Goal: Task Accomplishment & Management: Complete application form

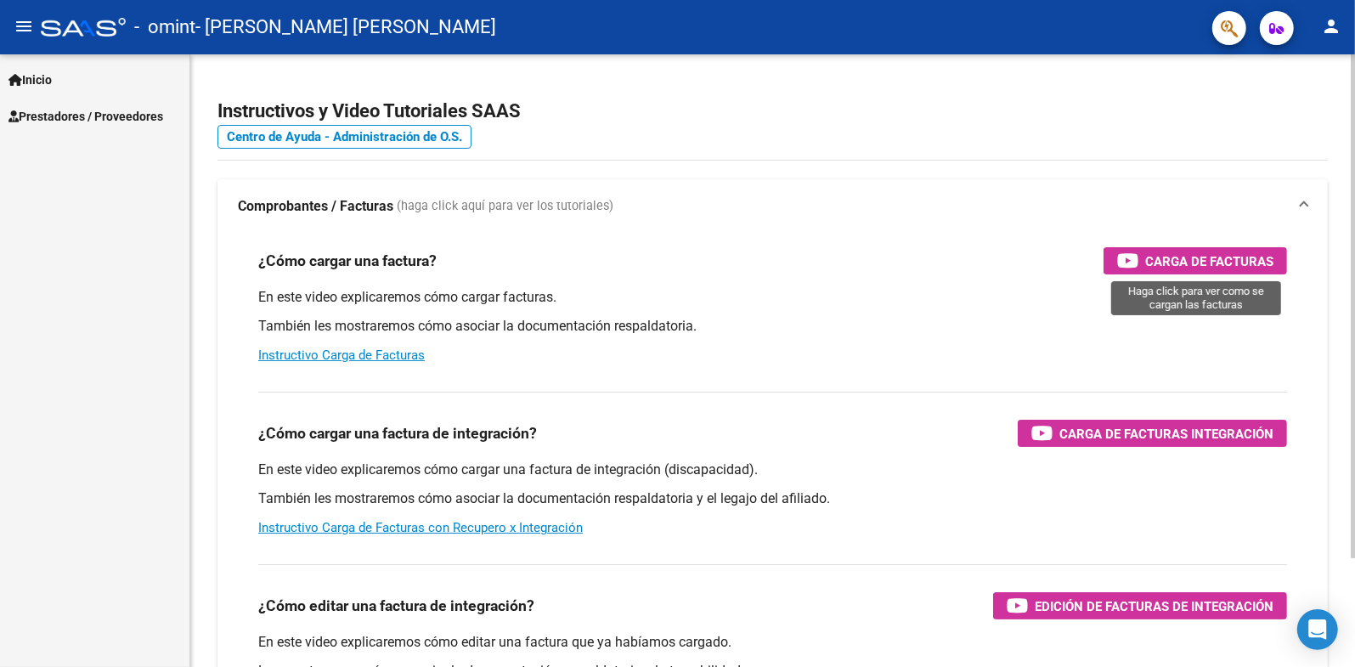
click at [1179, 255] on span "Carga de Facturas" at bounding box center [1209, 261] width 128 height 21
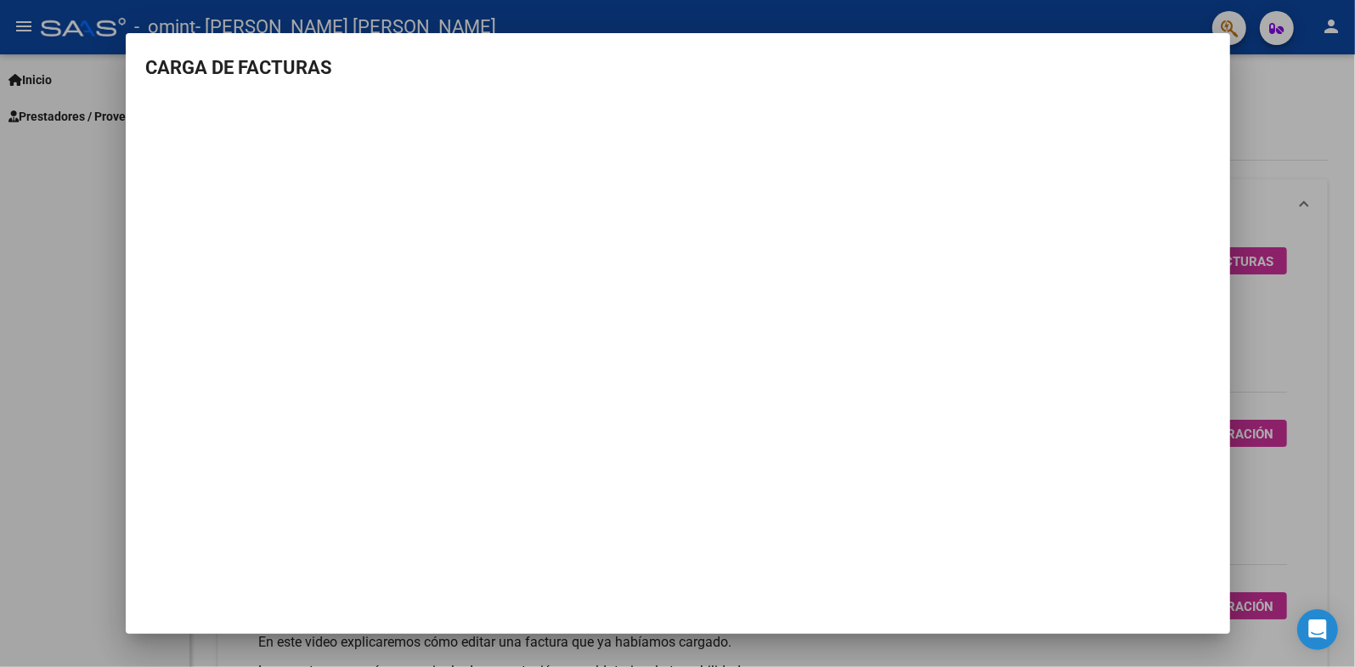
click at [1315, 274] on div at bounding box center [677, 333] width 1355 height 667
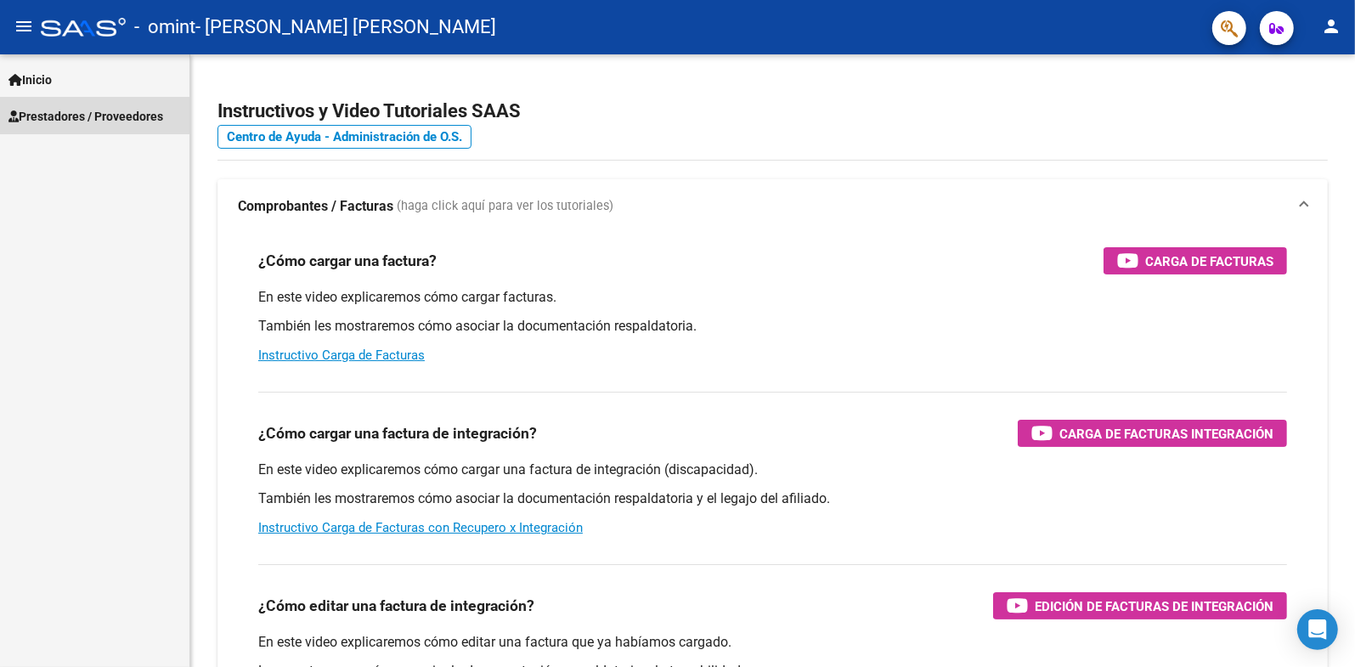
click at [69, 102] on link "Prestadores / Proveedores" at bounding box center [94, 116] width 189 height 37
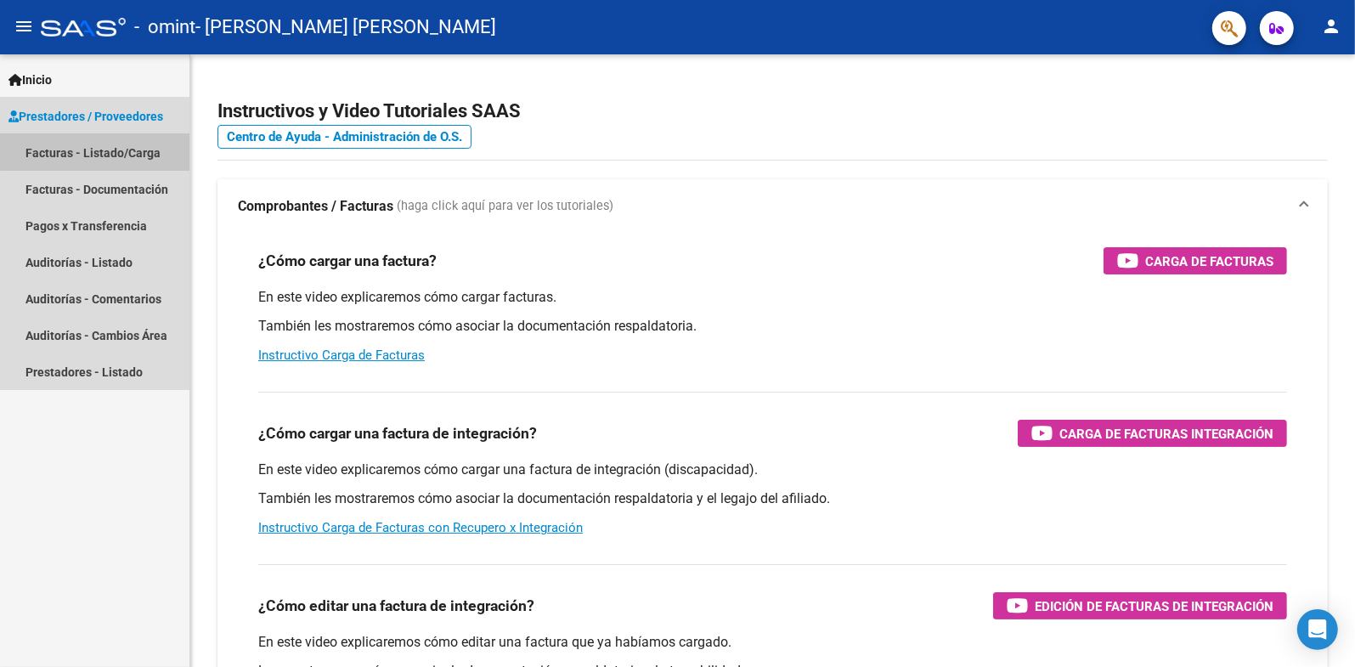
click at [148, 148] on link "Facturas - Listado/Carga" at bounding box center [94, 152] width 189 height 37
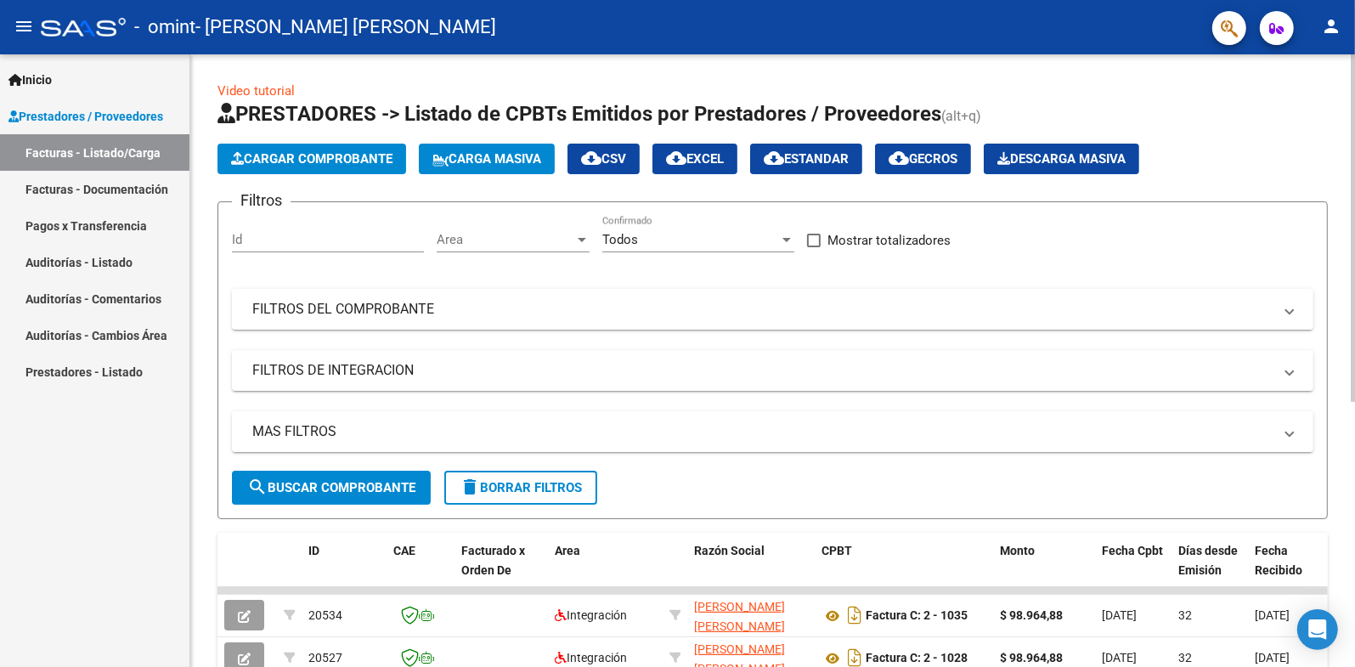
click at [367, 166] on span "Cargar Comprobante" at bounding box center [311, 158] width 161 height 15
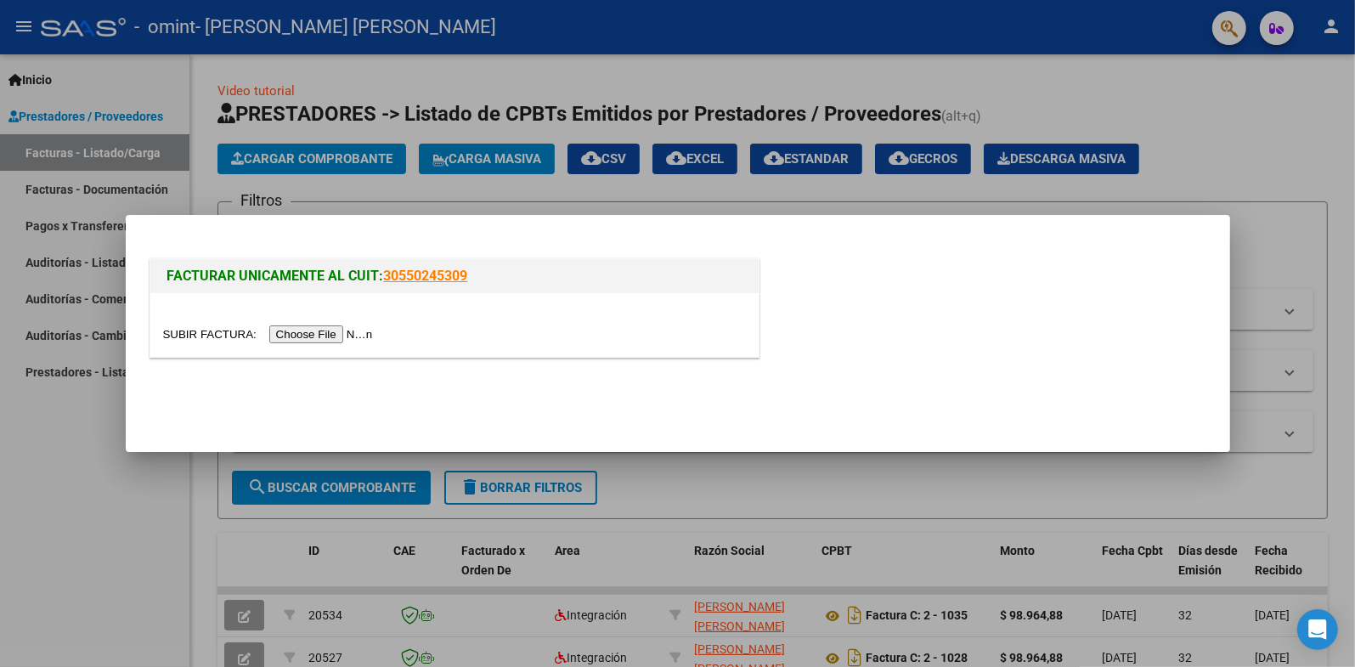
click at [292, 335] on input "file" at bounding box center [270, 334] width 215 height 18
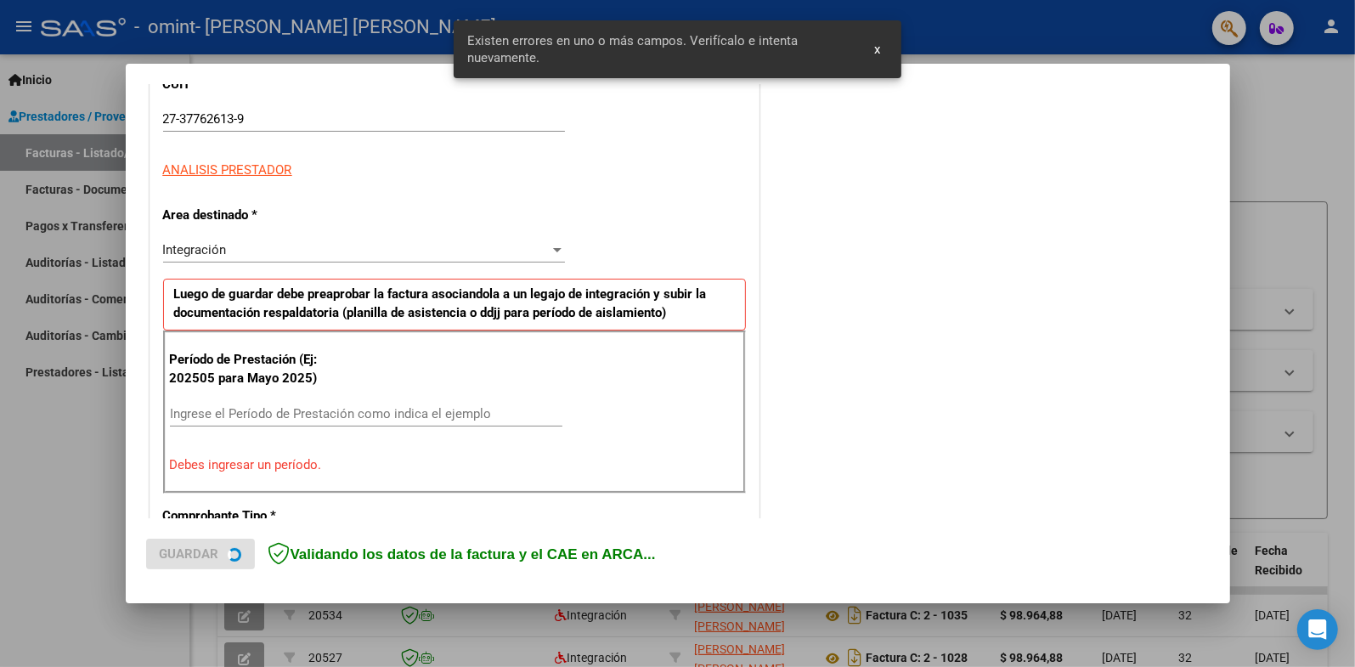
scroll to position [342, 0]
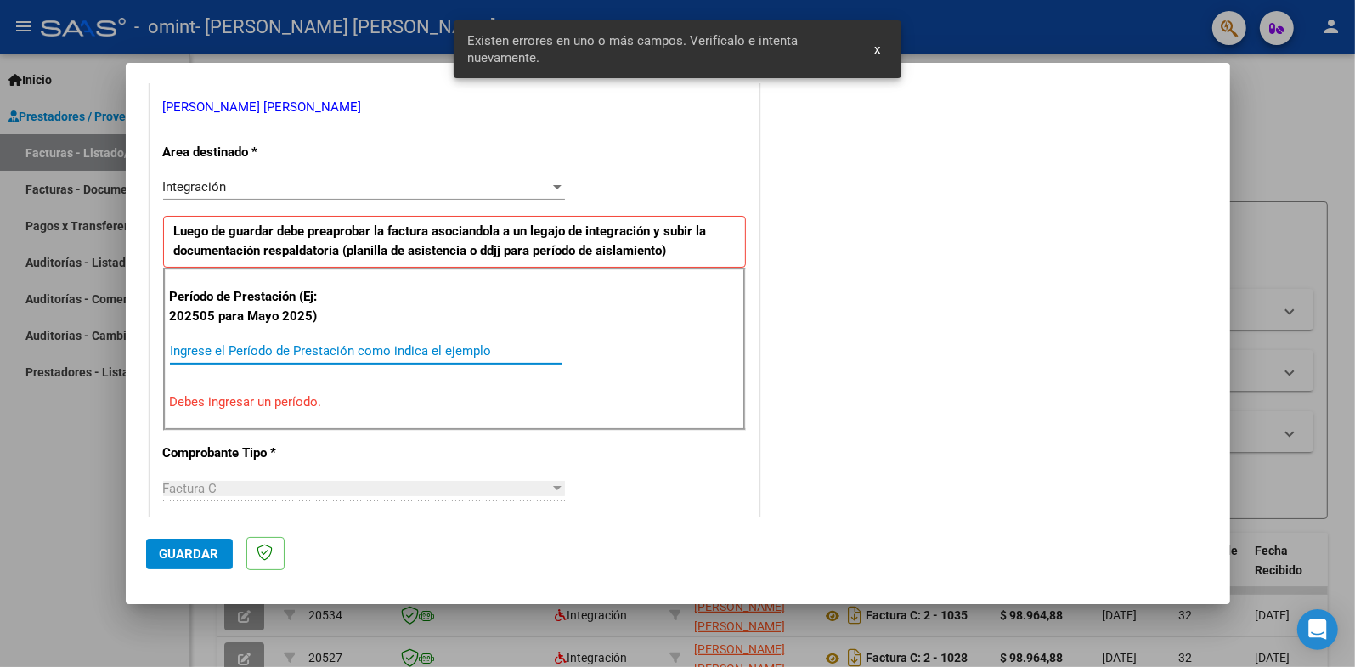
click at [297, 352] on input "Ingrese el Período de Prestación como indica el ejemplo" at bounding box center [366, 350] width 393 height 15
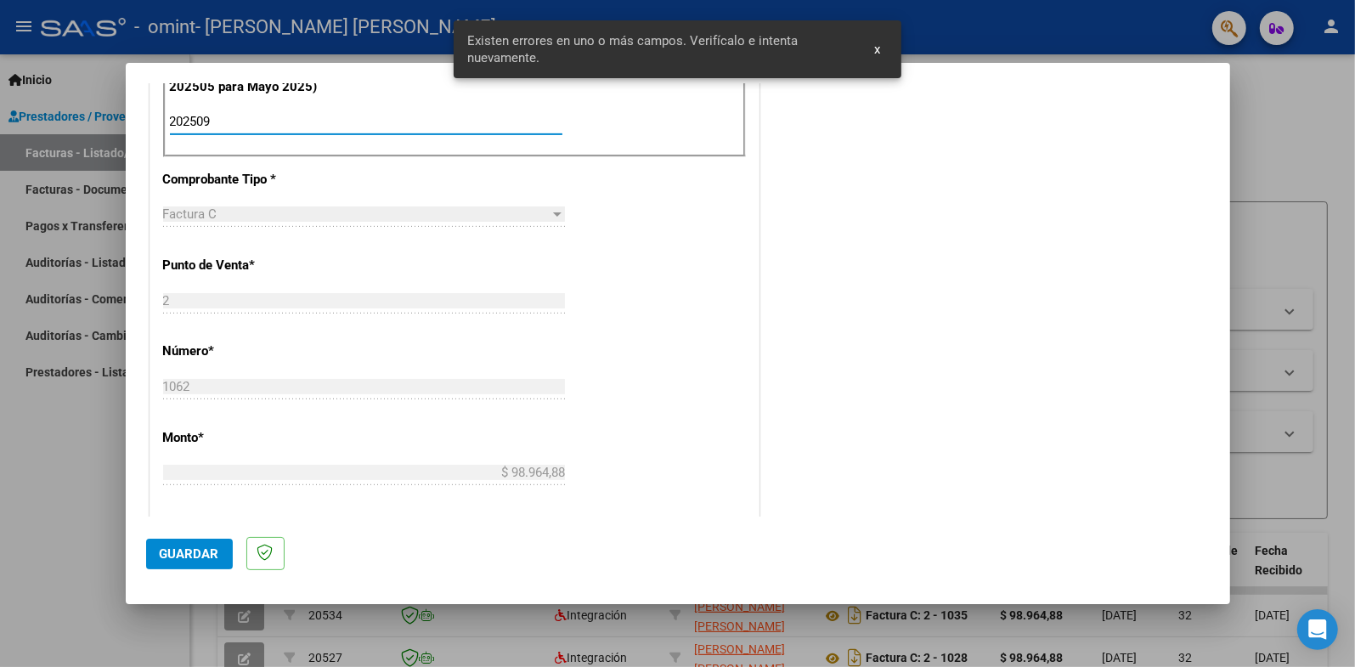
scroll to position [597, 0]
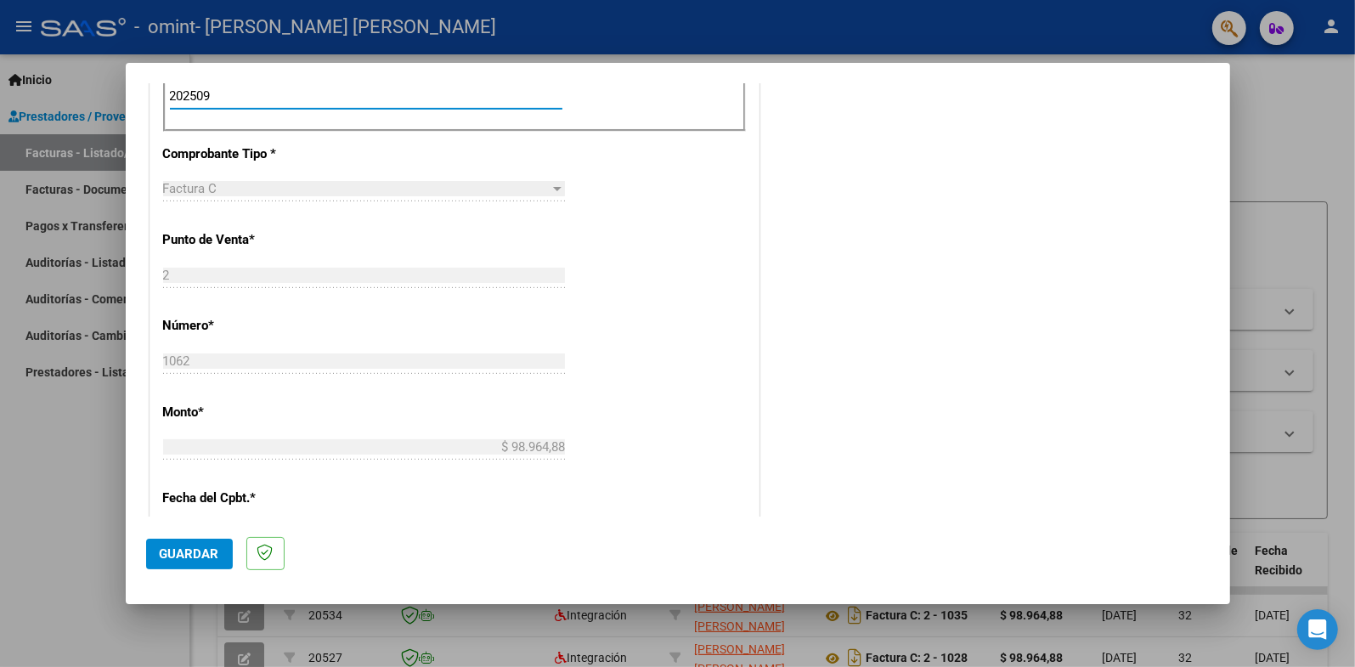
type input "202509"
click at [210, 559] on span "Guardar" at bounding box center [189, 553] width 59 height 15
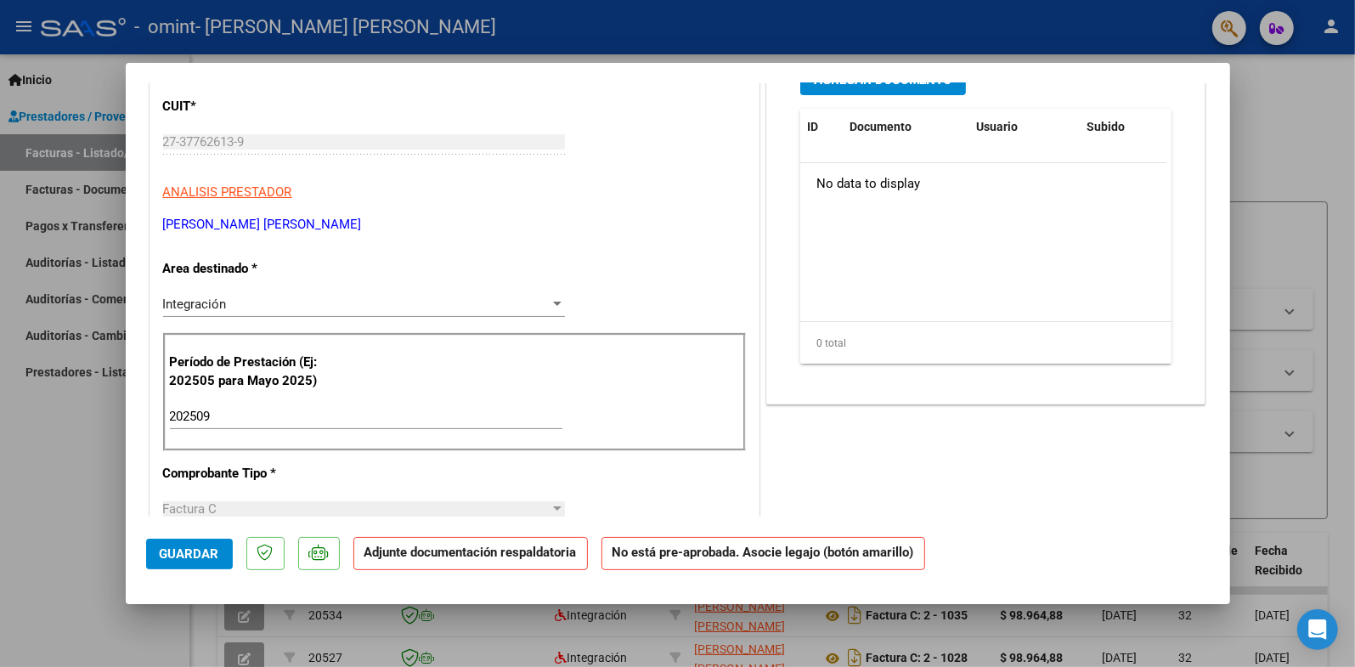
scroll to position [0, 0]
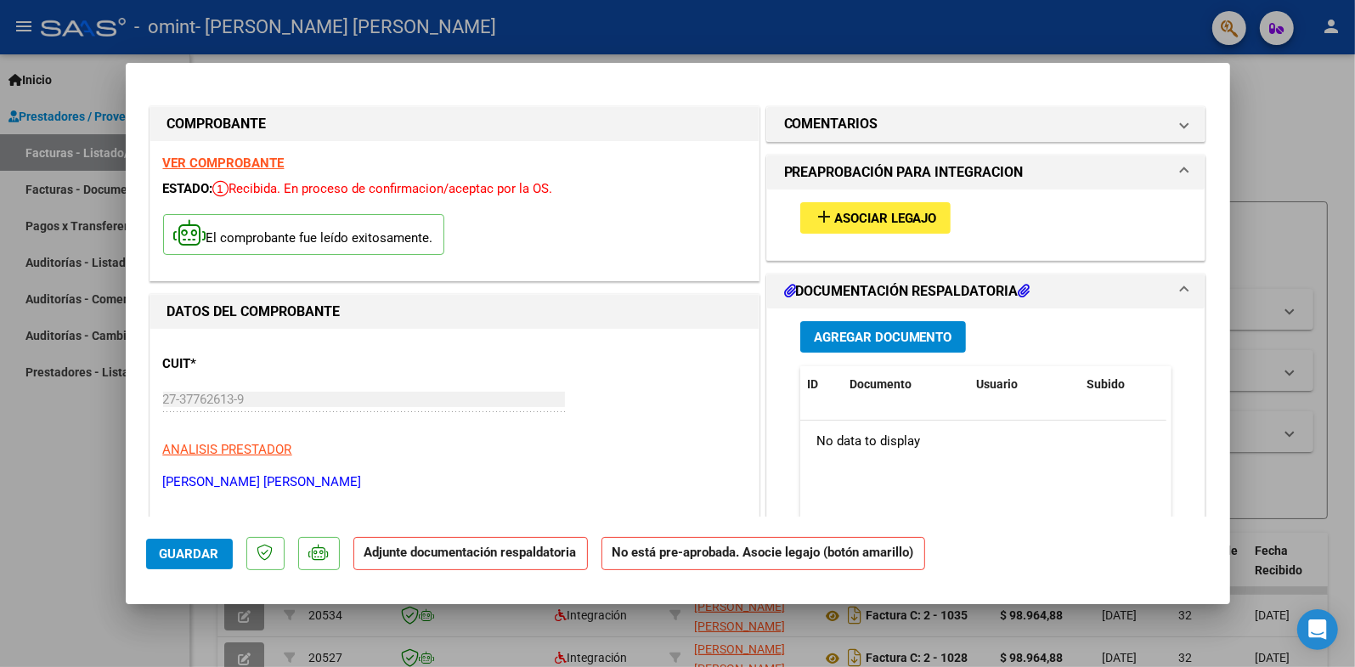
click at [877, 340] on span "Agregar Documento" at bounding box center [883, 337] width 139 height 15
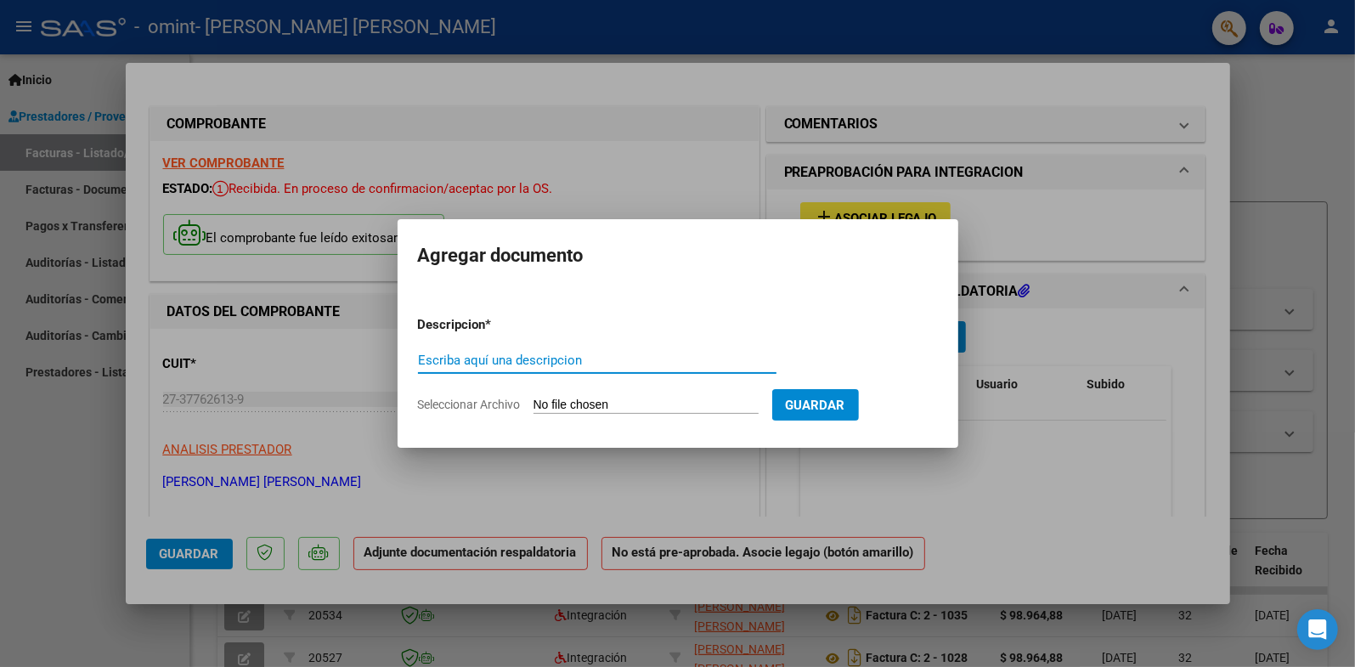
click at [631, 362] on input "Escriba aquí una descripcion" at bounding box center [597, 360] width 359 height 15
click at [580, 367] on div "Escriba aquí una descripcion" at bounding box center [597, 360] width 359 height 25
click at [566, 358] on input "Escriba aquí una descripcion" at bounding box center [597, 360] width 359 height 15
click at [563, 366] on input "Escriba aquí una descripcion" at bounding box center [597, 360] width 359 height 15
click at [589, 365] on input "Escriba aquí una descripcion" at bounding box center [597, 360] width 359 height 15
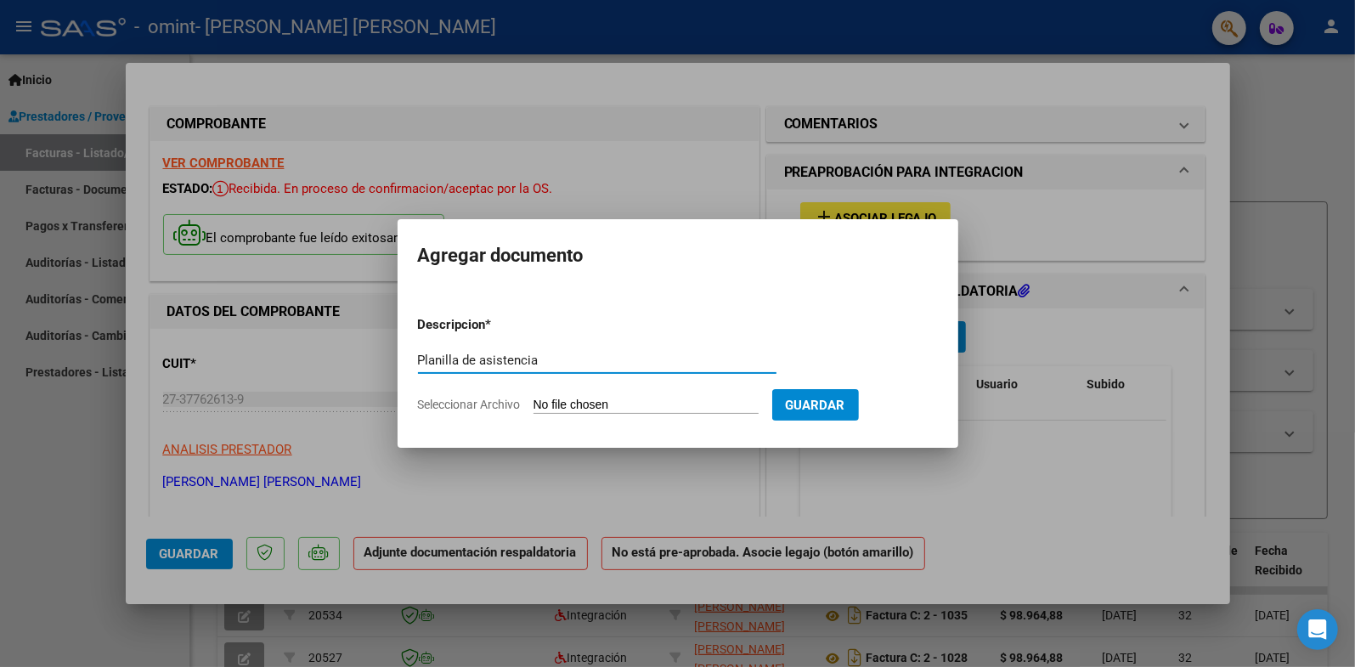
type input "Planilla de asistencia"
drag, startPoint x: 681, startPoint y: 393, endPoint x: 675, endPoint y: 404, distance: 11.8
click at [680, 393] on form "Descripcion * Planilla de asistencia Escriba aquí una descripcion Seleccionar A…" at bounding box center [678, 365] width 520 height 124
click at [675, 404] on input "Seleccionar Archivo" at bounding box center [646, 406] width 225 height 16
type input "C:\fakepath\Planilla Simon Ferreira Sep.pdf"
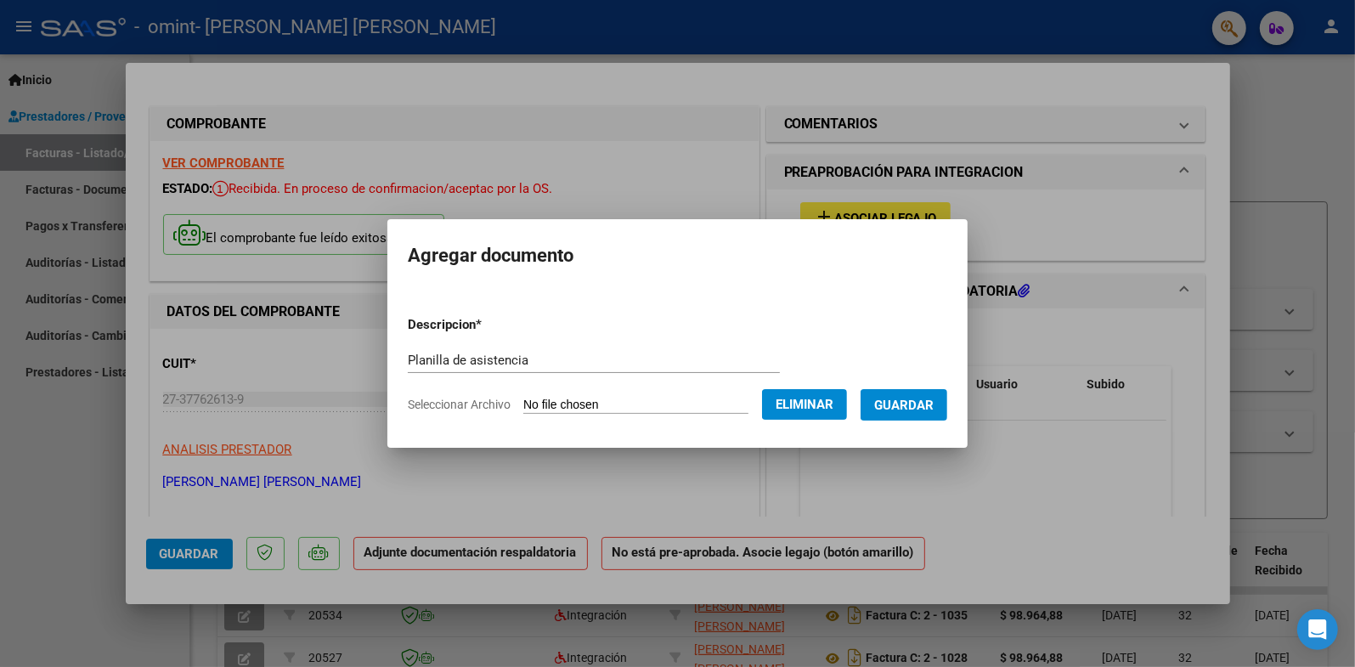
click at [903, 404] on span "Guardar" at bounding box center [903, 405] width 59 height 15
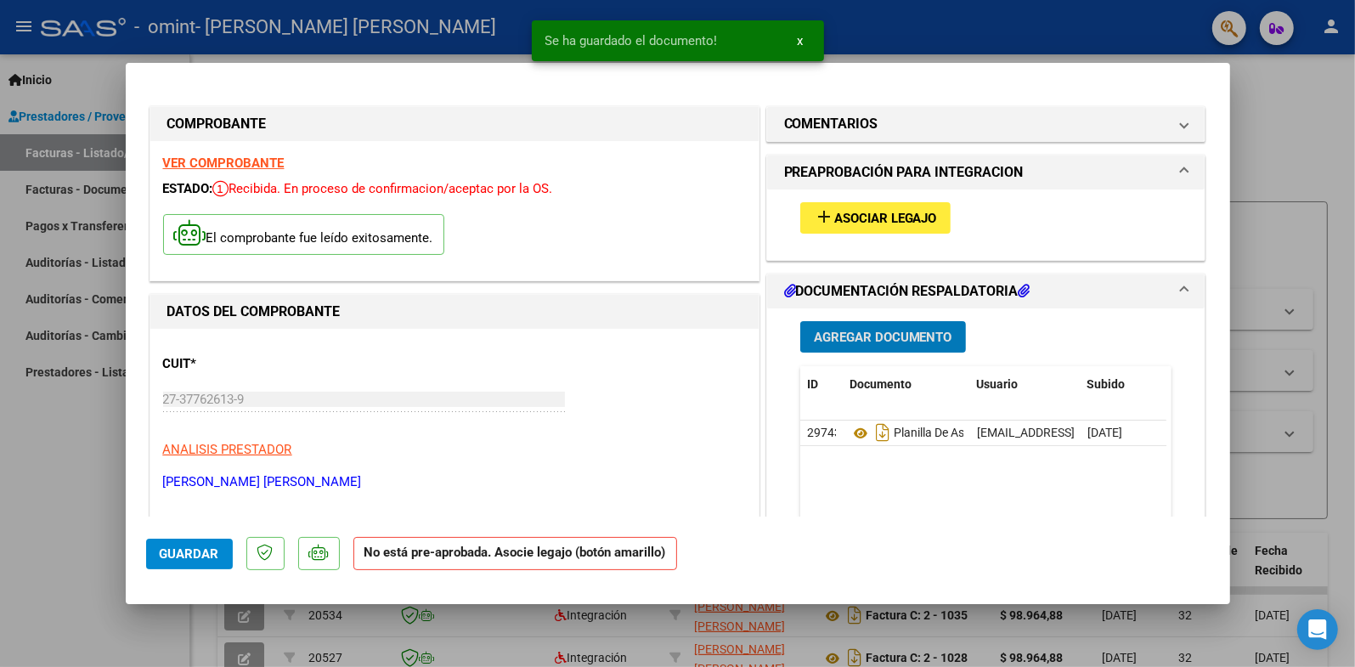
click at [178, 548] on span "Guardar" at bounding box center [189, 553] width 59 height 15
click at [1258, 148] on div at bounding box center [677, 333] width 1355 height 667
type input "$ 0,00"
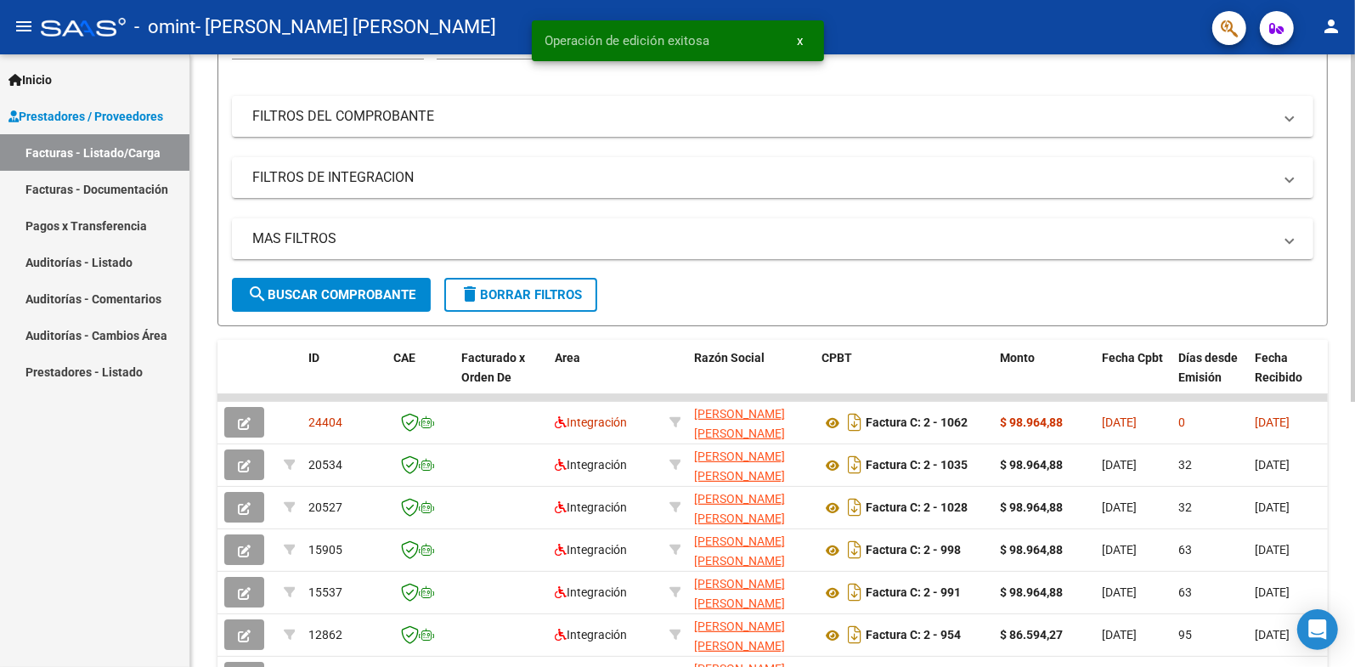
scroll to position [467, 0]
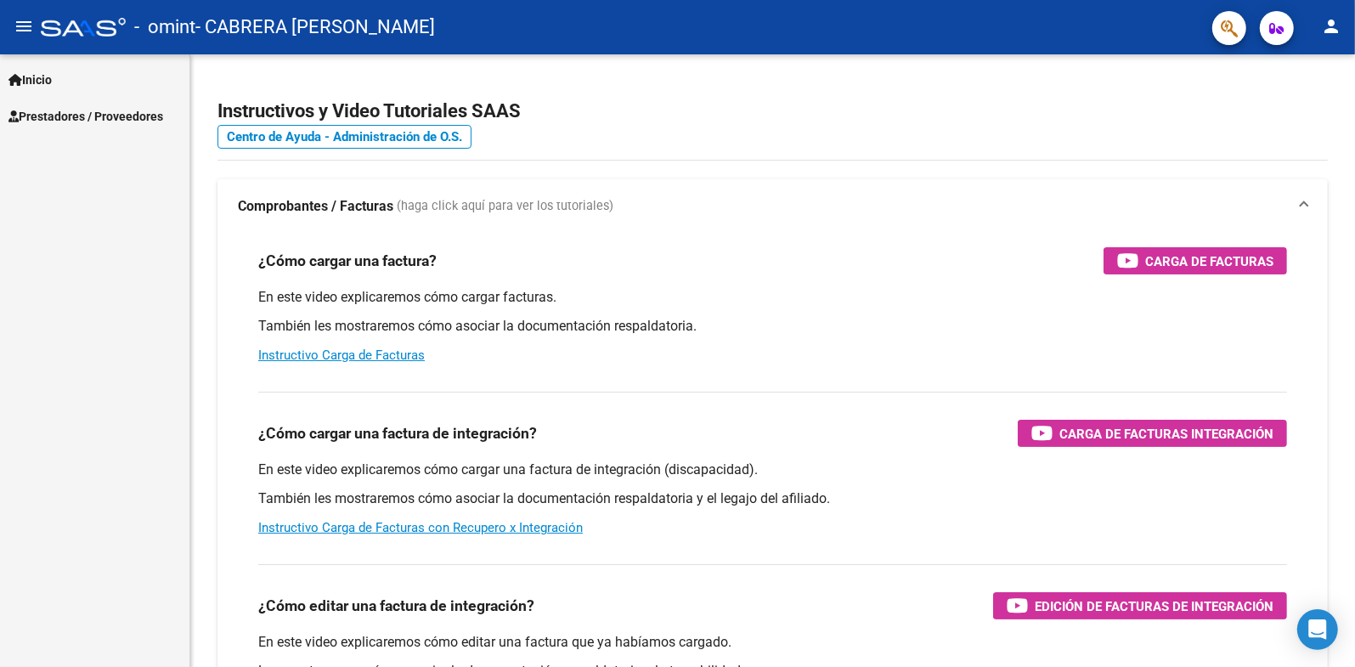
click at [89, 116] on span "Prestadores / Proveedores" at bounding box center [85, 116] width 155 height 19
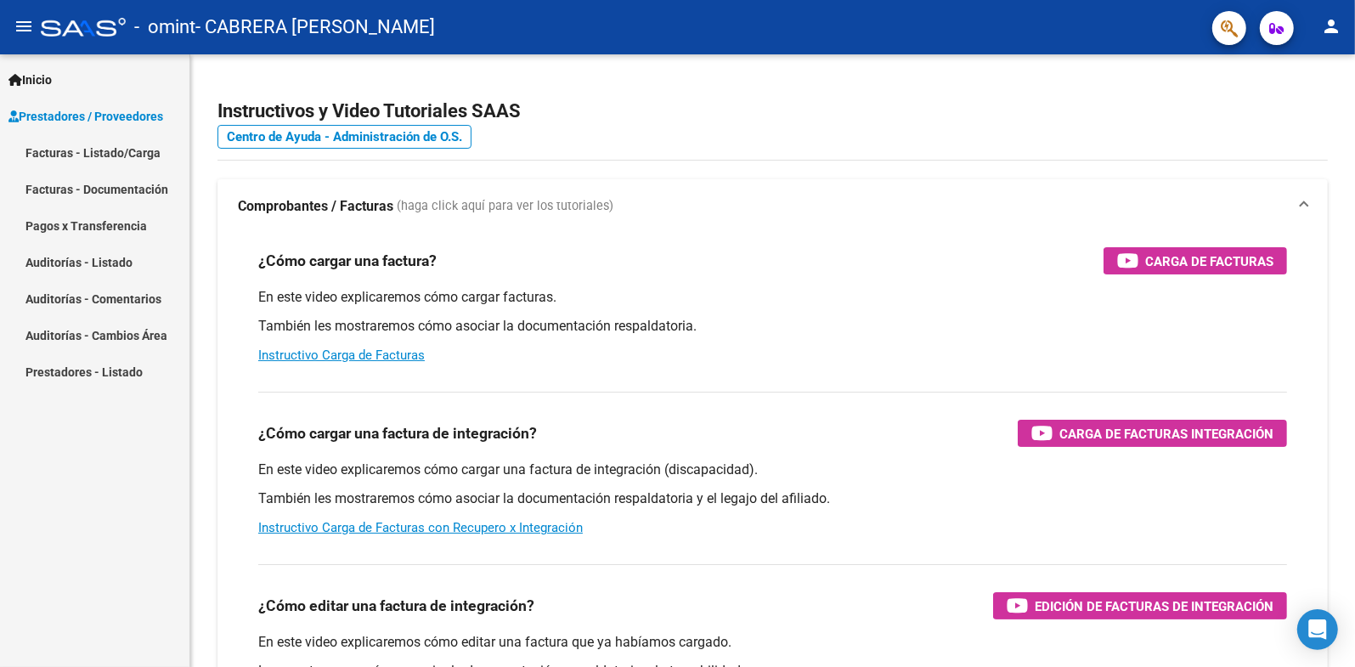
click at [125, 156] on link "Facturas - Listado/Carga" at bounding box center [94, 152] width 189 height 37
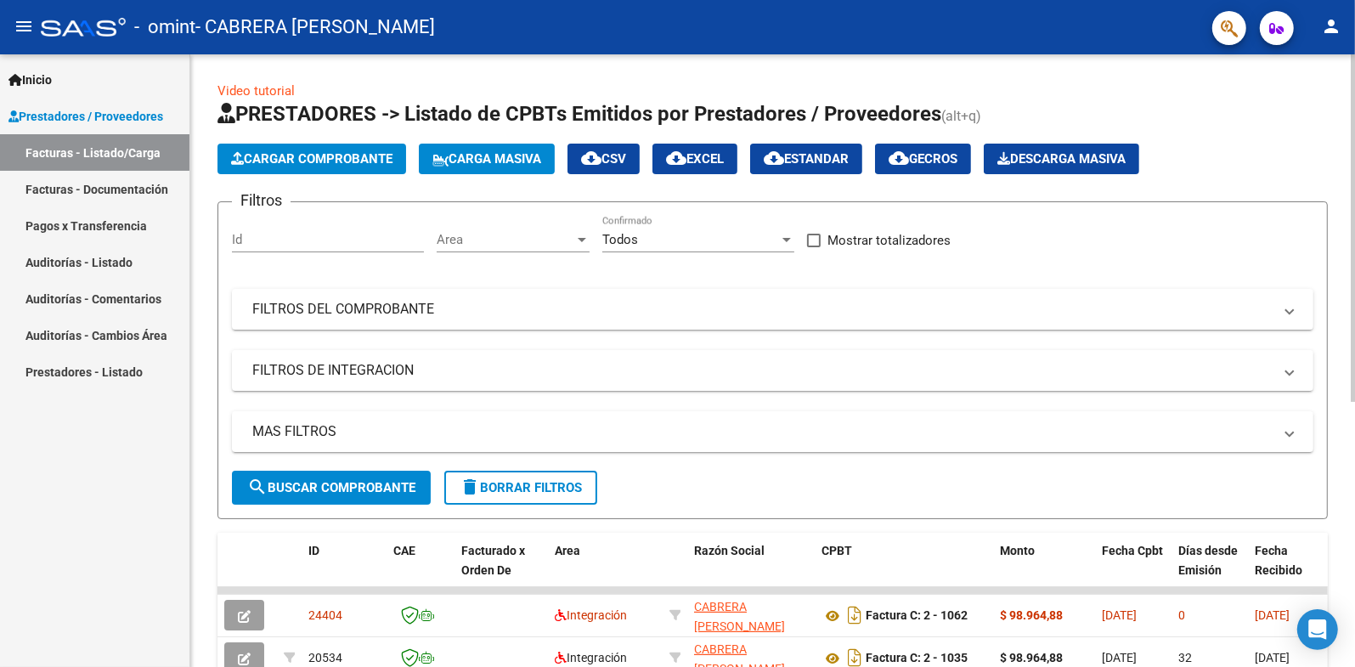
click at [318, 153] on span "Cargar Comprobante" at bounding box center [311, 158] width 161 height 15
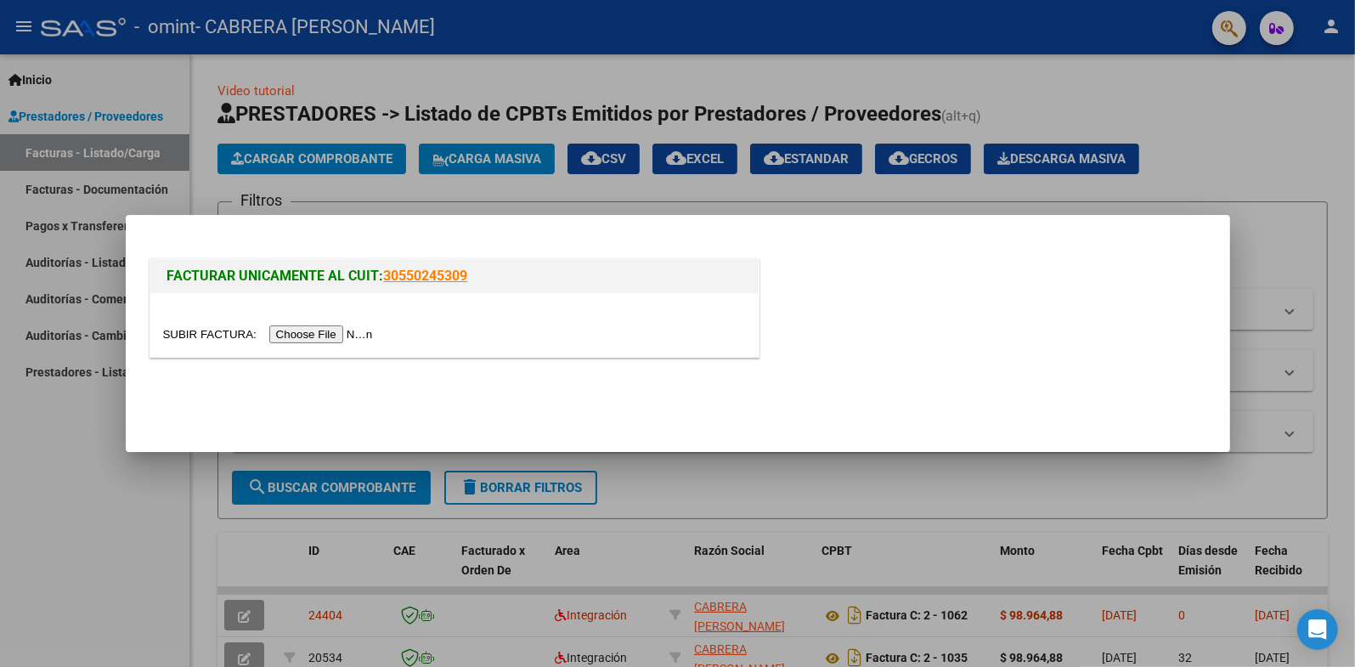
click at [303, 331] on input "file" at bounding box center [270, 334] width 215 height 18
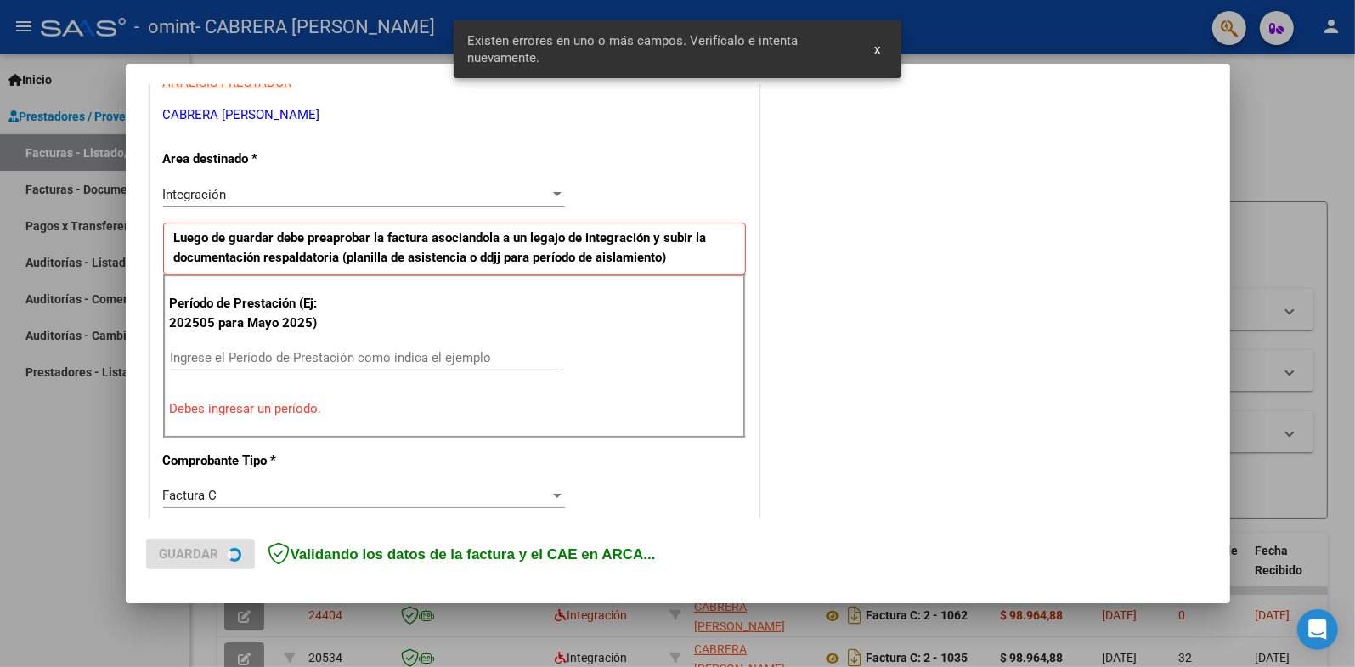
scroll to position [342, 0]
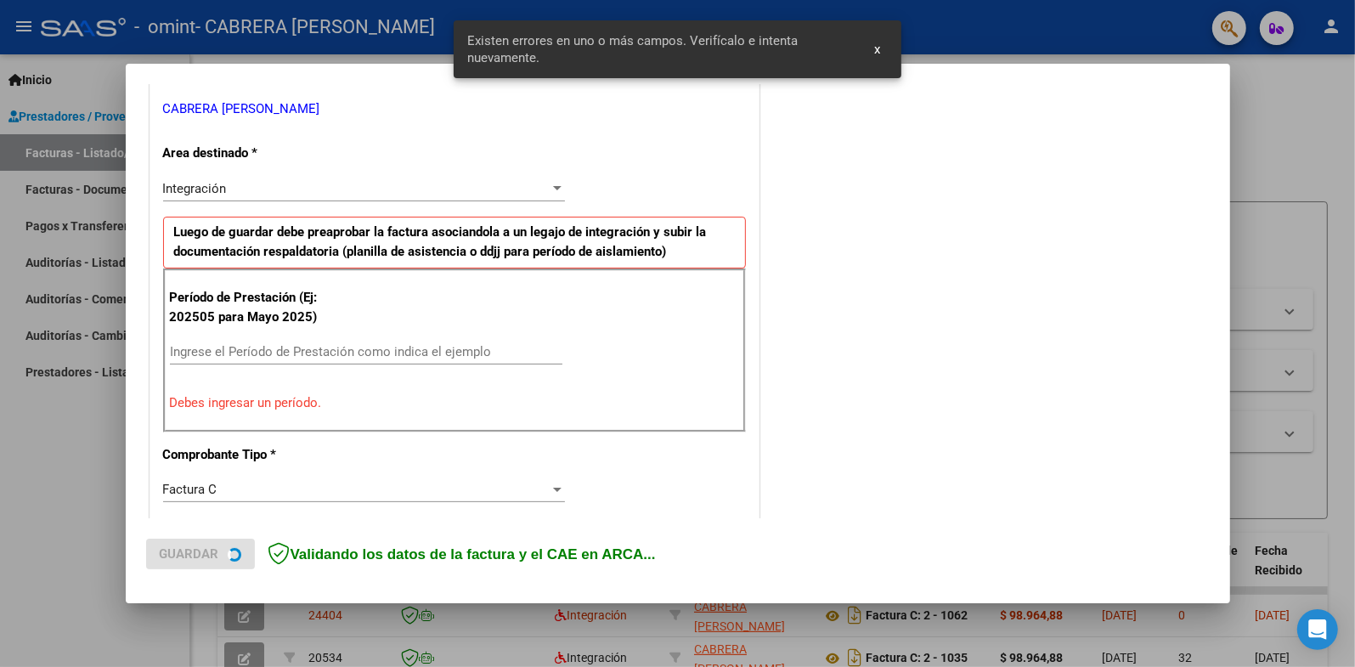
click at [234, 349] on input "Ingrese el Período de Prestación como indica el ejemplo" at bounding box center [366, 351] width 393 height 15
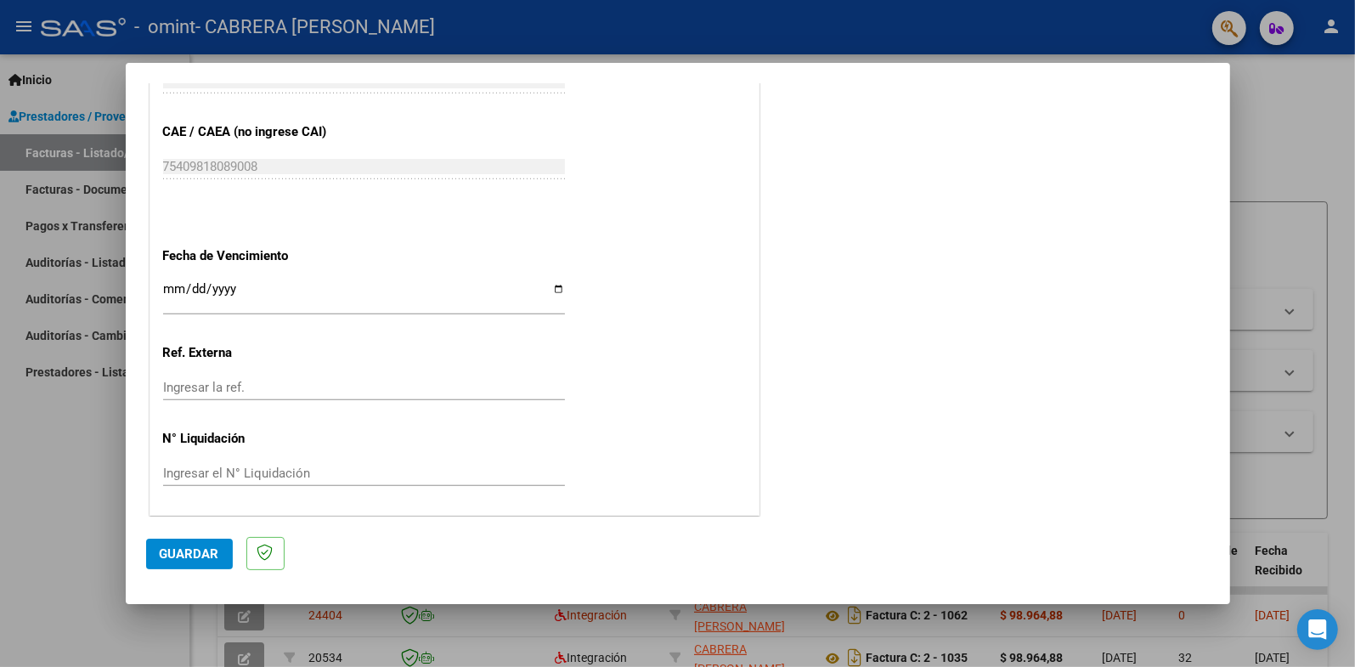
scroll to position [0, 0]
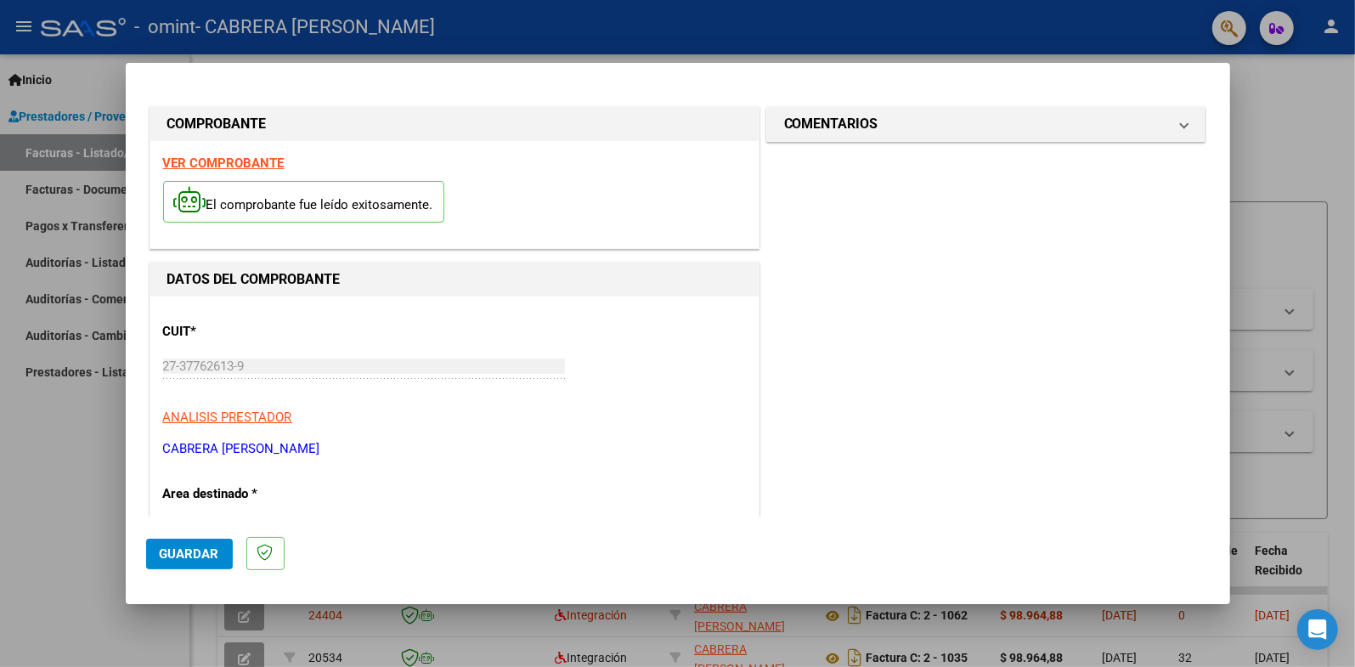
type input "202509"
click at [198, 559] on span "Guardar" at bounding box center [189, 553] width 59 height 15
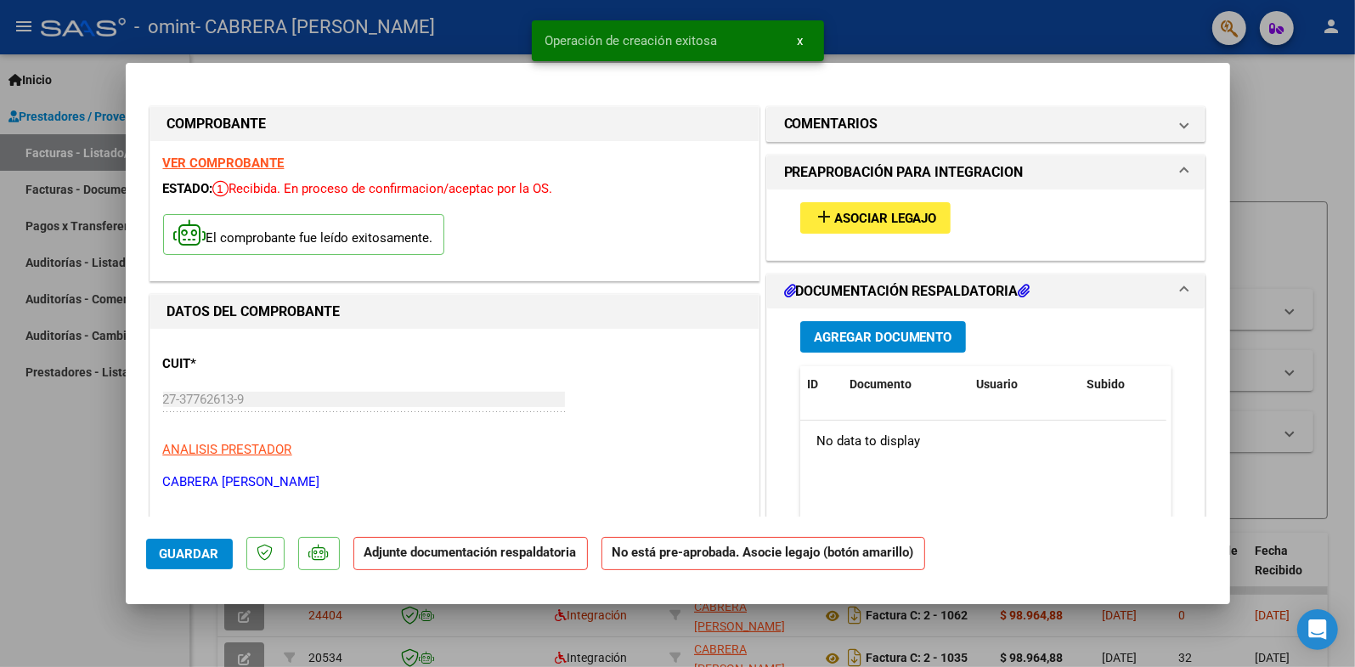
click at [880, 322] on button "Agregar Documento" at bounding box center [883, 336] width 166 height 31
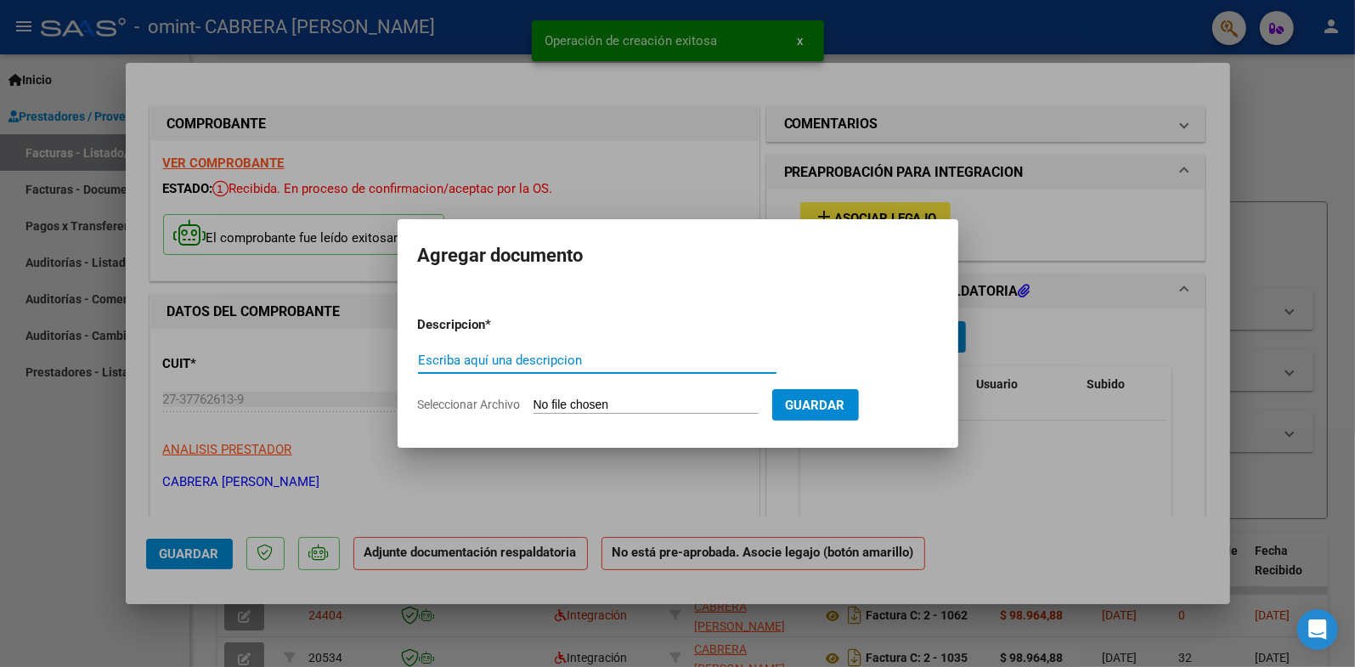
drag, startPoint x: 620, startPoint y: 349, endPoint x: 608, endPoint y: 370, distance: 24.3
click at [618, 351] on div "Escriba aquí una descripcion" at bounding box center [597, 360] width 359 height 25
click at [596, 357] on input "Escriba aquí una descripcion" at bounding box center [597, 360] width 359 height 15
type input "p"
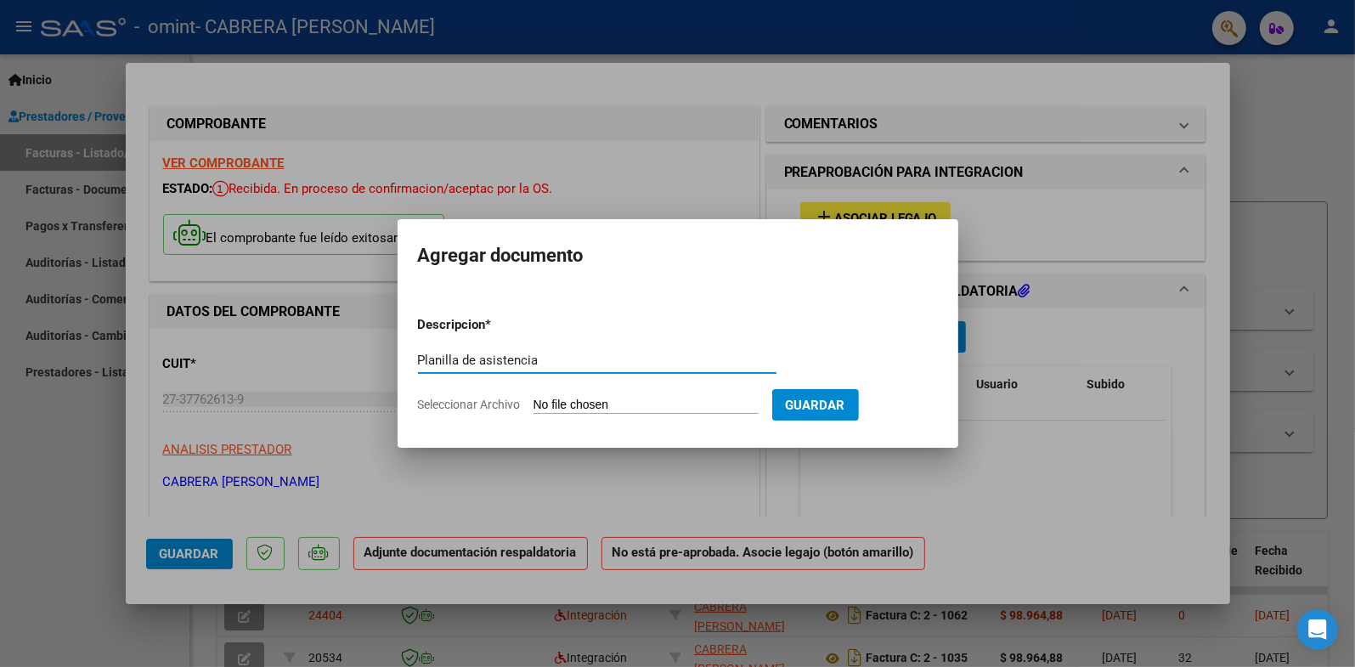
type input "Planilla de asistencia"
click at [593, 406] on input "Seleccionar Archivo" at bounding box center [646, 406] width 225 height 16
type input "C:\fakepath\Planilla [PERSON_NAME] sep.pdf"
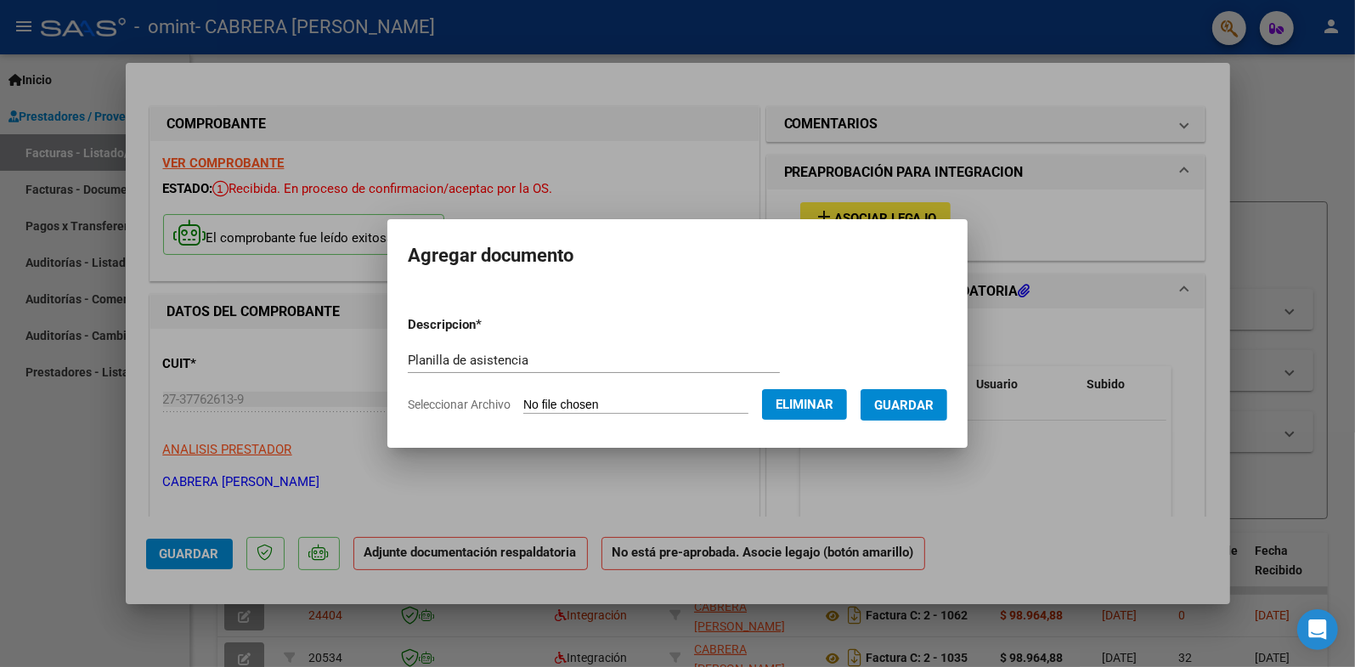
click at [927, 404] on span "Guardar" at bounding box center [903, 405] width 59 height 15
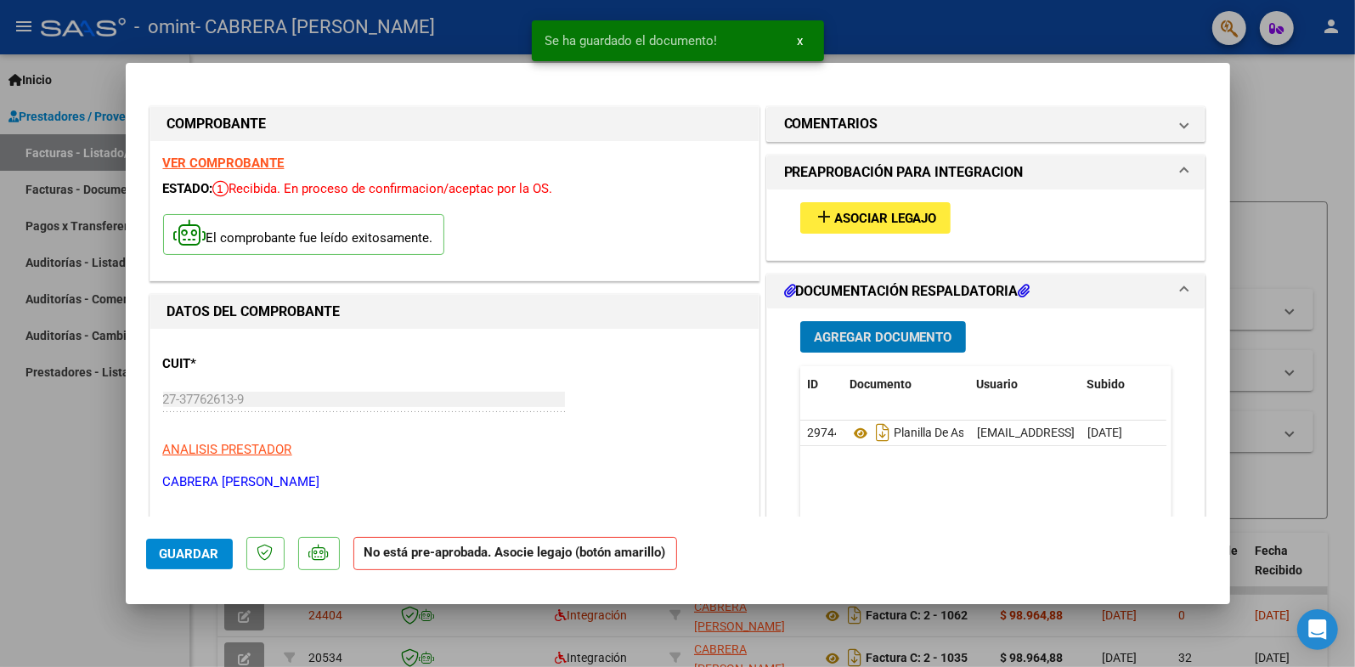
click at [219, 551] on button "Guardar" at bounding box center [189, 554] width 87 height 31
click at [1287, 190] on div at bounding box center [677, 333] width 1355 height 667
type input "$ 0,00"
